Goal: Consume media (video, audio)

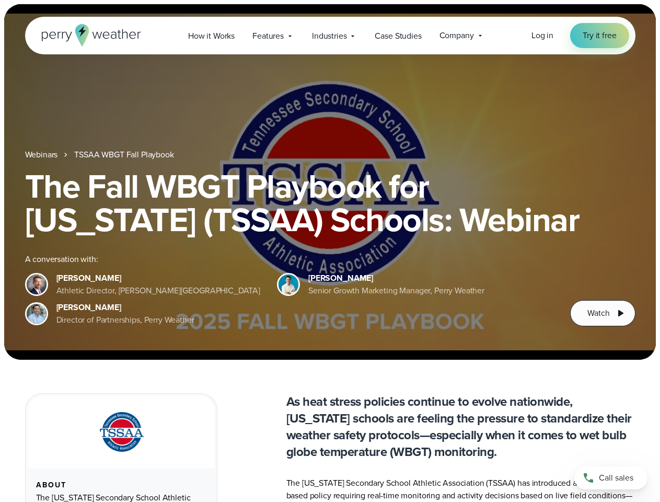
click at [330, 251] on div "The Fall WBGT Playbook for [US_STATE] (TSSAA) Schools: Webinar A conversation w…" at bounding box center [330, 247] width 610 height 157
click at [330, 36] on span "Industries" at bounding box center [329, 36] width 34 height 13
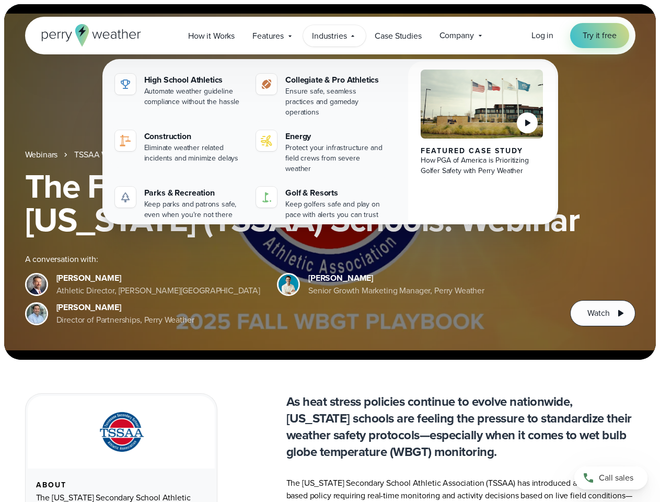
click at [330, 182] on h1 "The Fall WBGT Playbook for [US_STATE] (TSSAA) Schools: Webinar" at bounding box center [330, 202] width 610 height 67
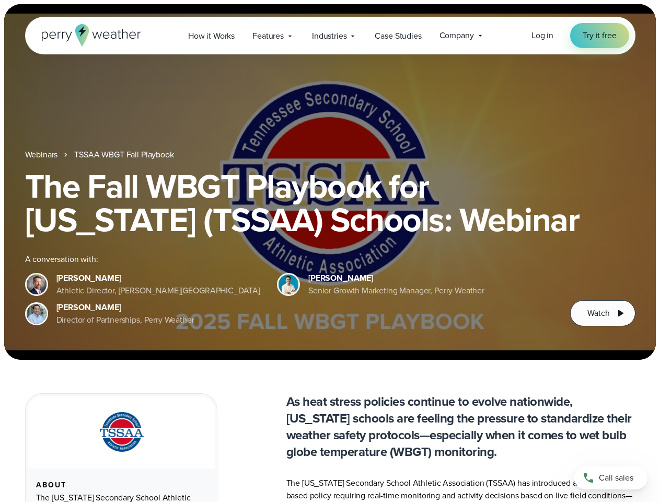
click at [125, 155] on link "TSSAA WBGT Fall Playbook" at bounding box center [123, 154] width 99 height 13
click at [602, 313] on span "Watch" at bounding box center [598, 313] width 22 height 13
